Goal: Navigation & Orientation: Find specific page/section

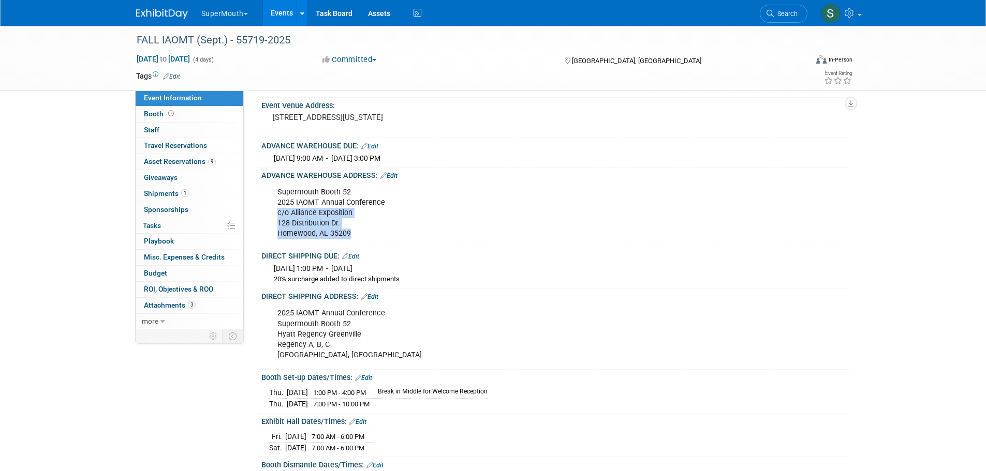
click at [286, 12] on link "Events" at bounding box center [282, 13] width 38 height 26
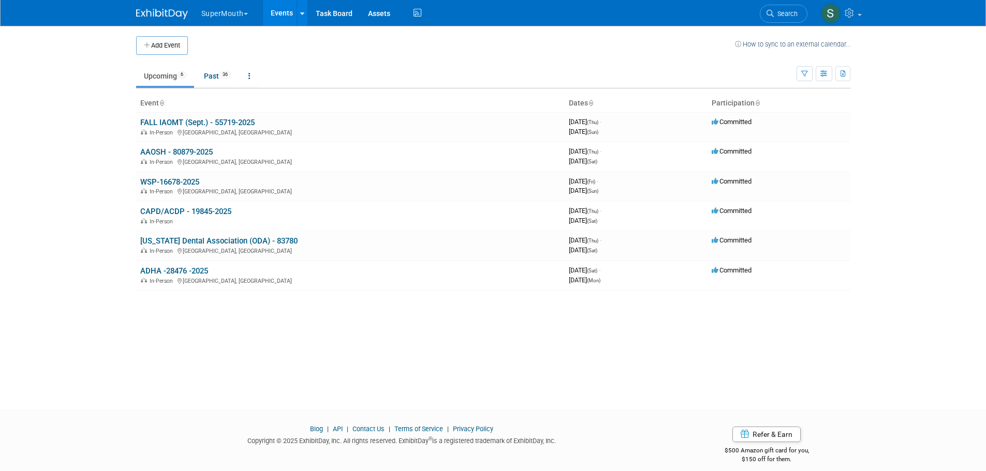
click at [173, 209] on link "CAPD/ACDP - 19845-2025" at bounding box center [185, 211] width 91 height 9
